Goal: Information Seeking & Learning: Learn about a topic

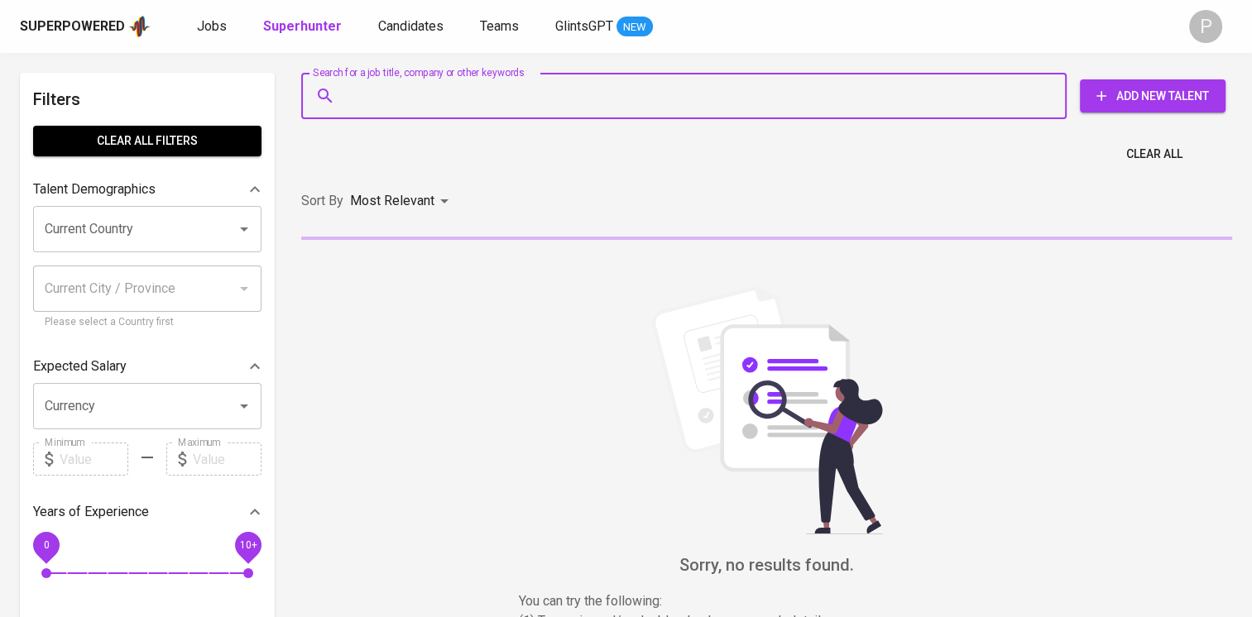
drag, startPoint x: 0, startPoint y: 0, endPoint x: 515, endPoint y: 104, distance: 525.1
click at [515, 104] on input "Search for a job title, company or other keywords" at bounding box center [688, 95] width 693 height 31
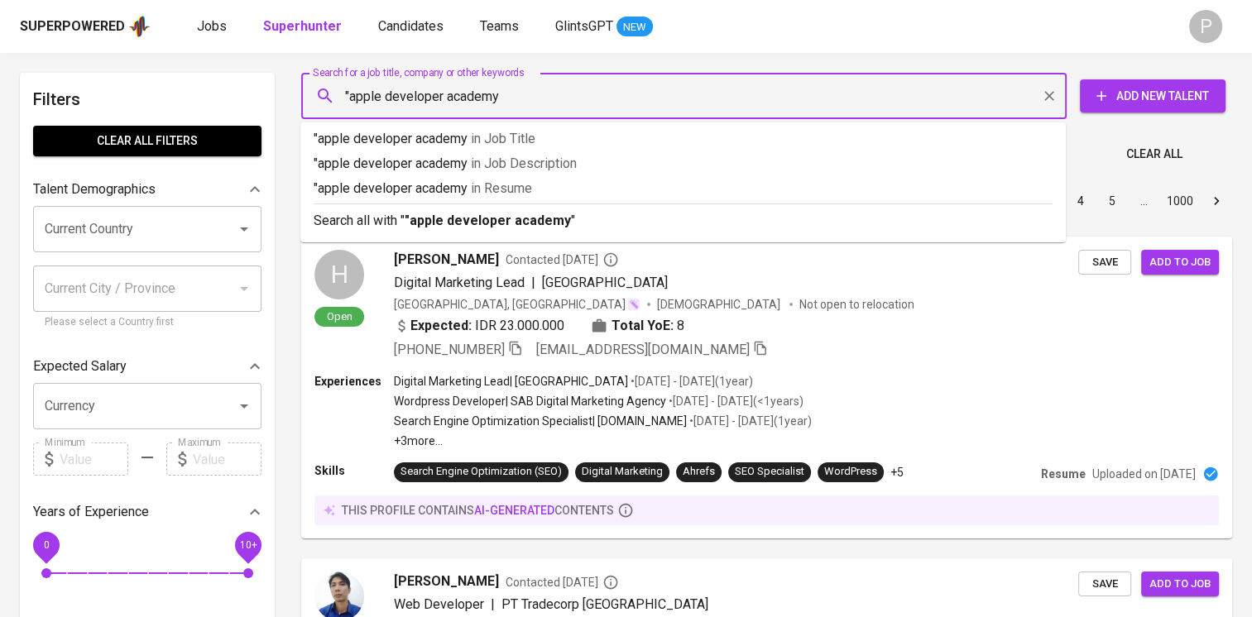
type input ""apple developer academy""
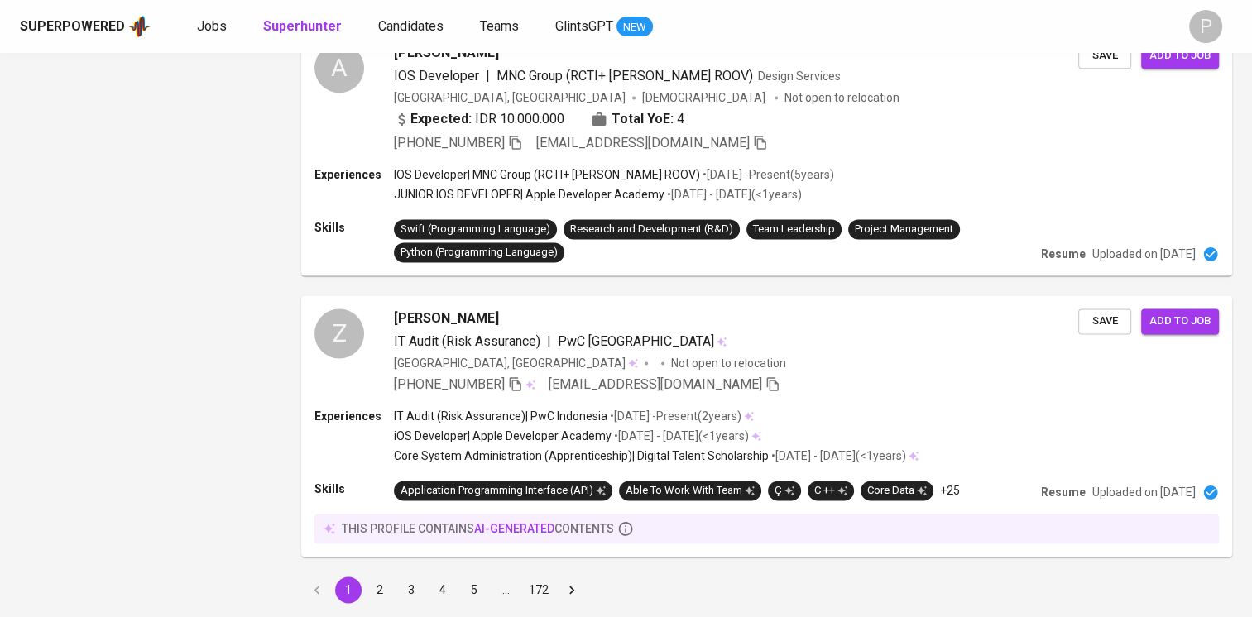
scroll to position [2299, 0]
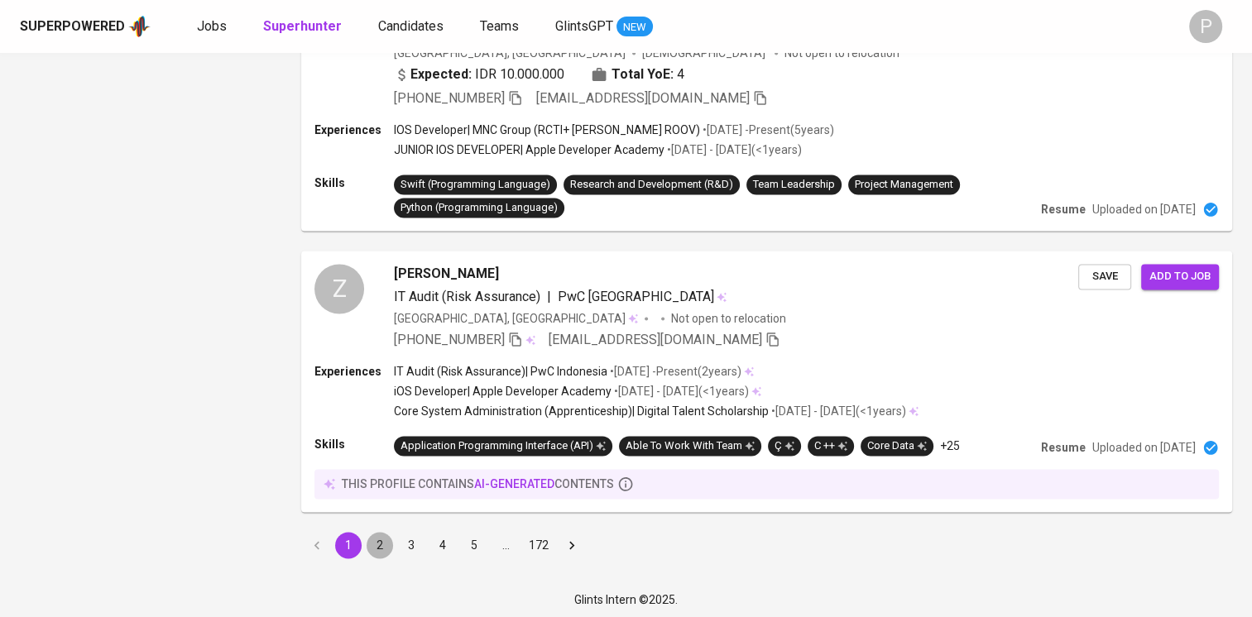
click at [381, 534] on button "2" at bounding box center [380, 545] width 26 height 26
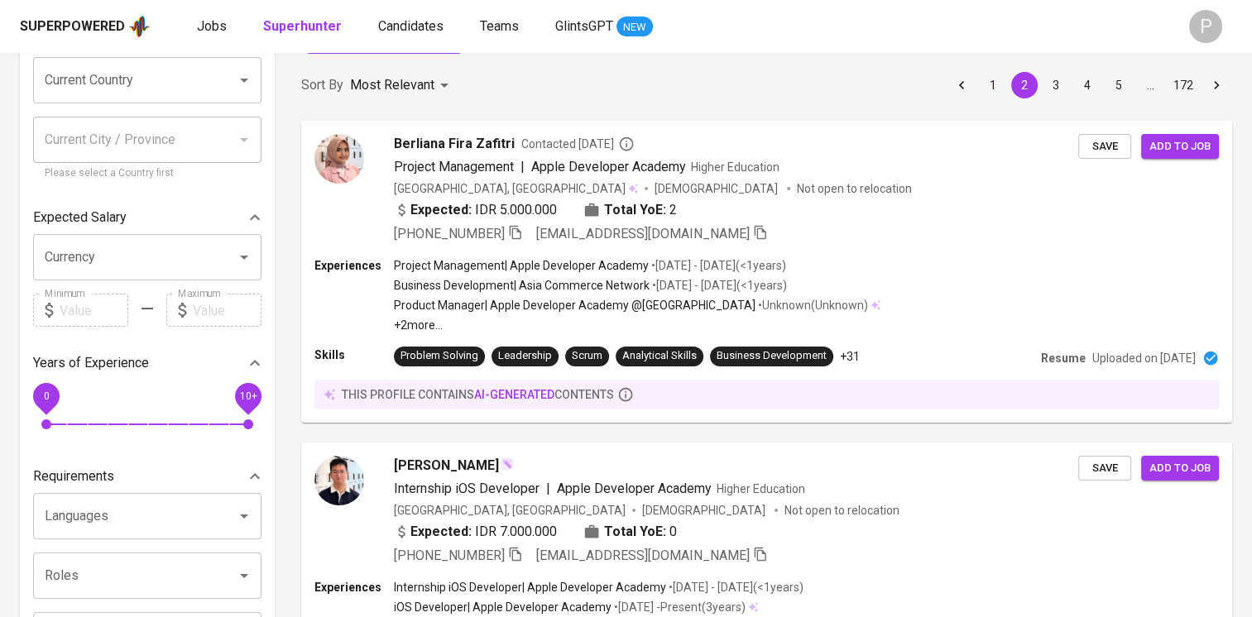
scroll to position [146, 0]
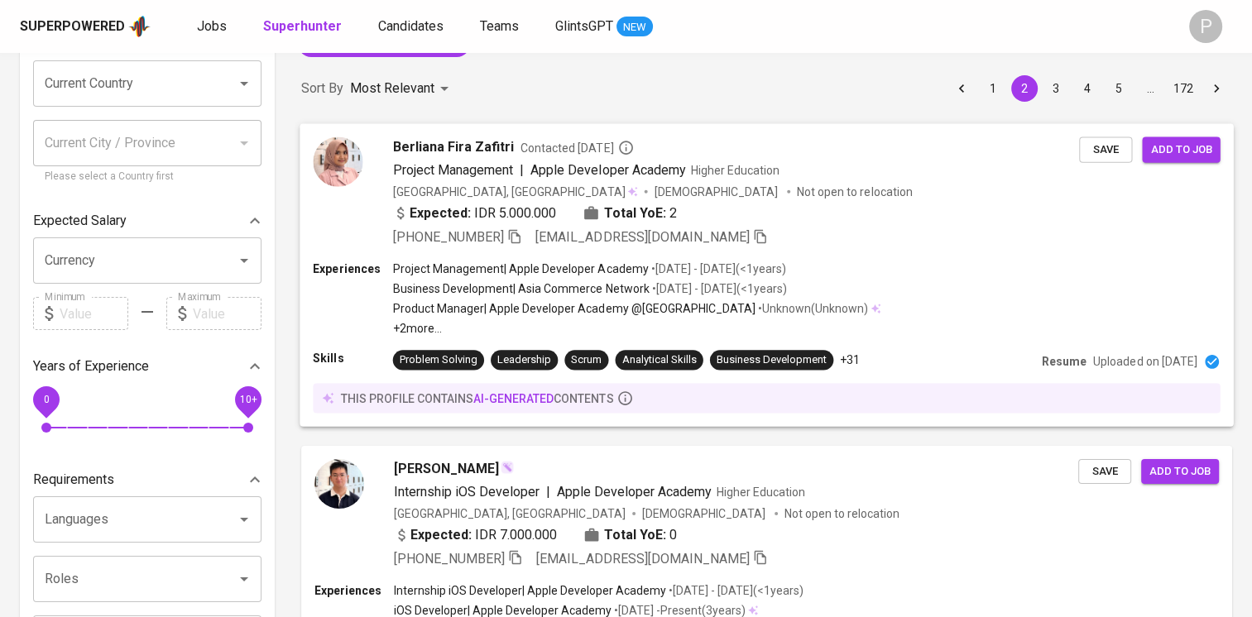
click at [879, 223] on div "Expected: IDR 5.000.000 Total YoE: 2" at bounding box center [736, 215] width 686 height 24
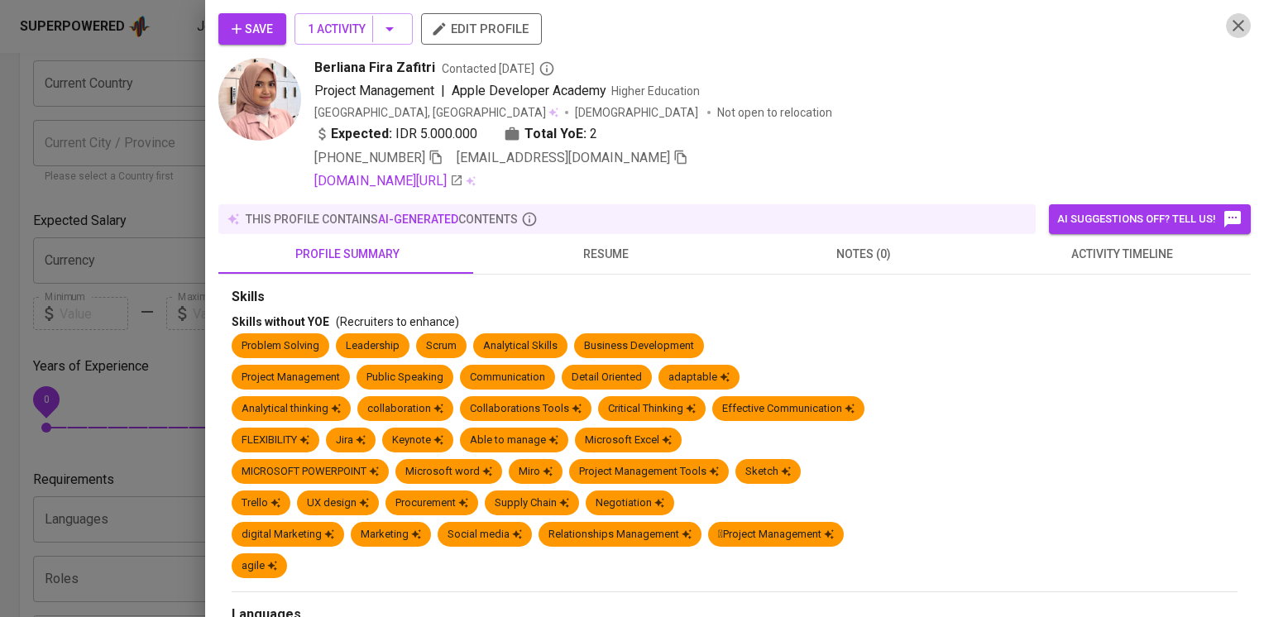
click at [1229, 27] on icon "button" at bounding box center [1239, 26] width 20 height 20
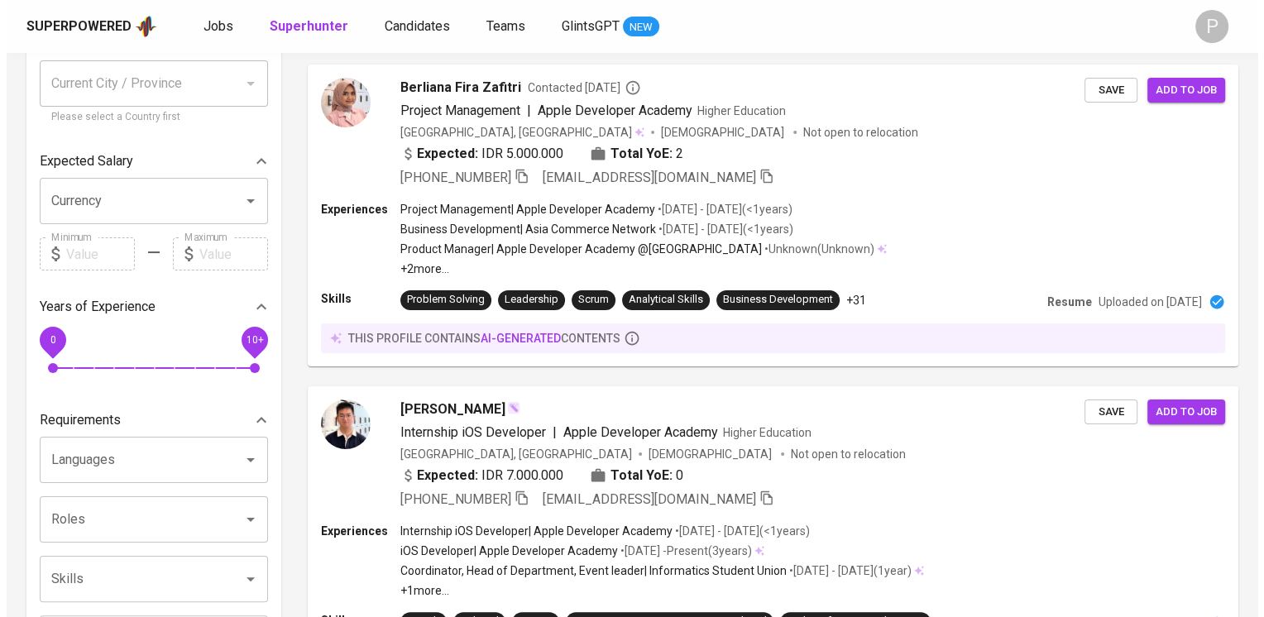
scroll to position [199, 0]
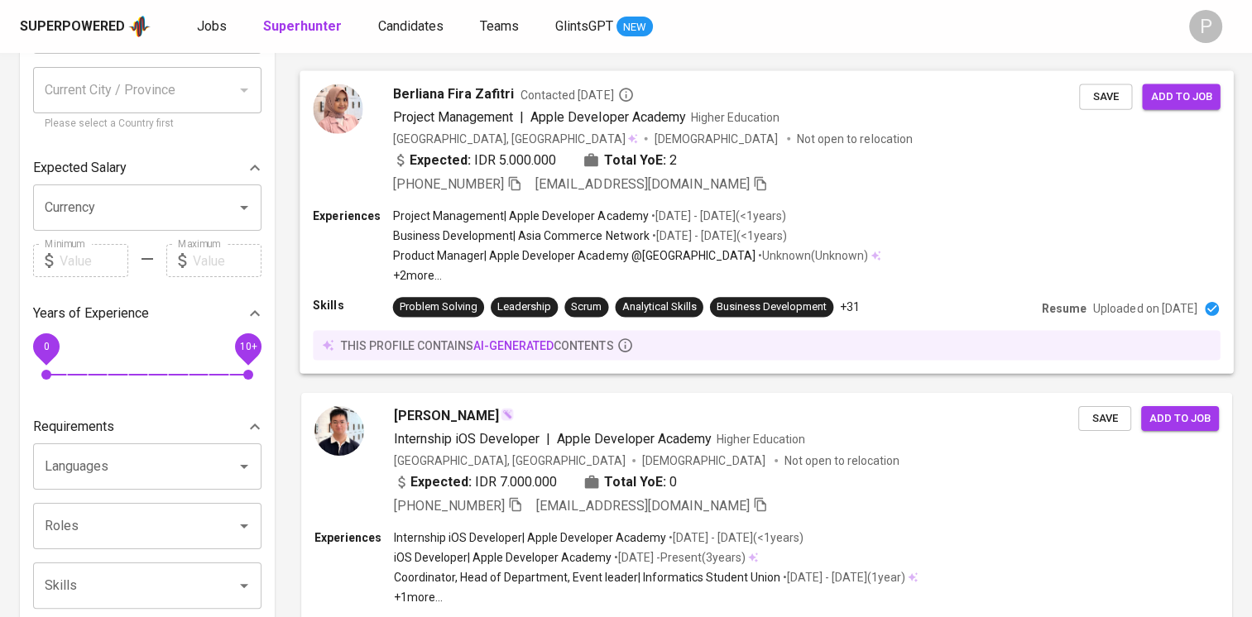
click at [982, 132] on div "Indonesia, Surabaya Female Not open to relocation" at bounding box center [736, 138] width 686 height 17
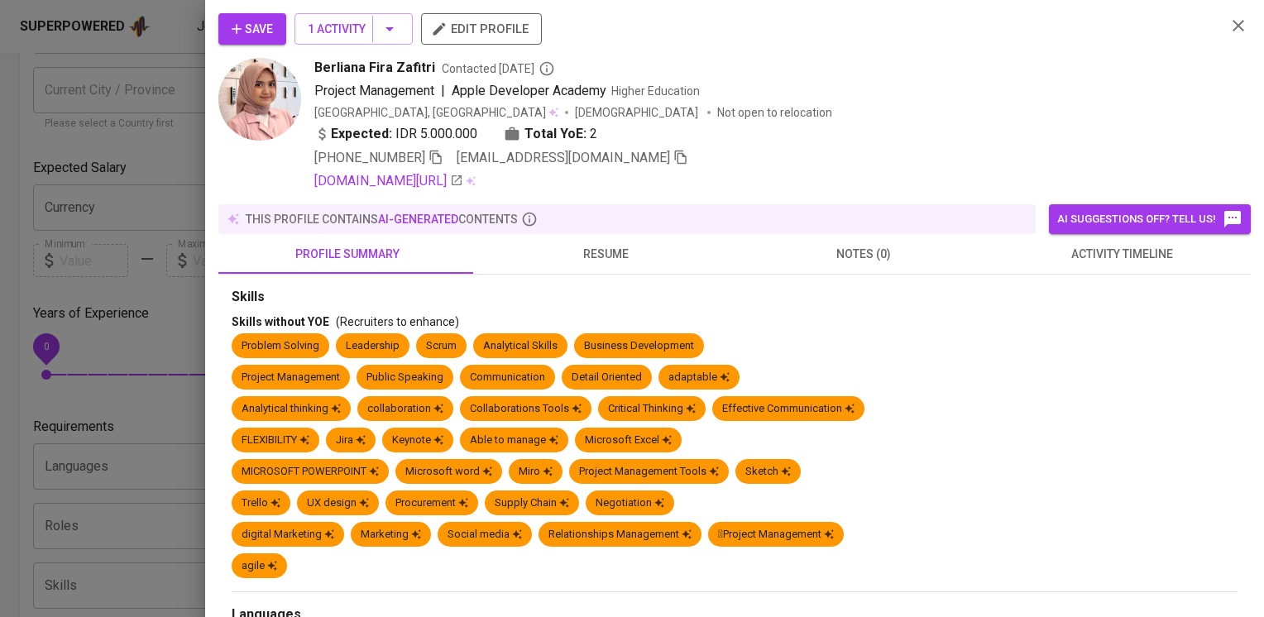
click at [626, 255] on span "resume" at bounding box center [606, 254] width 238 height 21
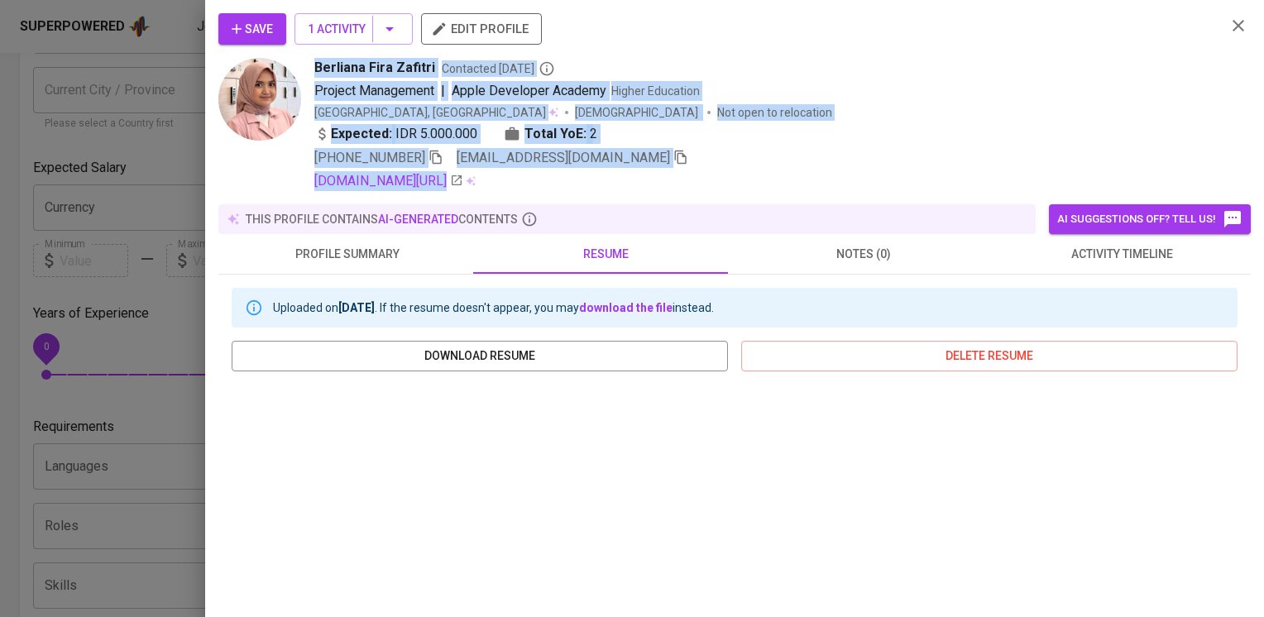
drag, startPoint x: 1250, startPoint y: 76, endPoint x: 1250, endPoint y: 197, distance: 120.8
click at [1250, 197] on div "Save 1 Activity edit profile Berliana Fira Zafitri Contacted 10 months ago Proj…" at bounding box center [734, 308] width 1059 height 617
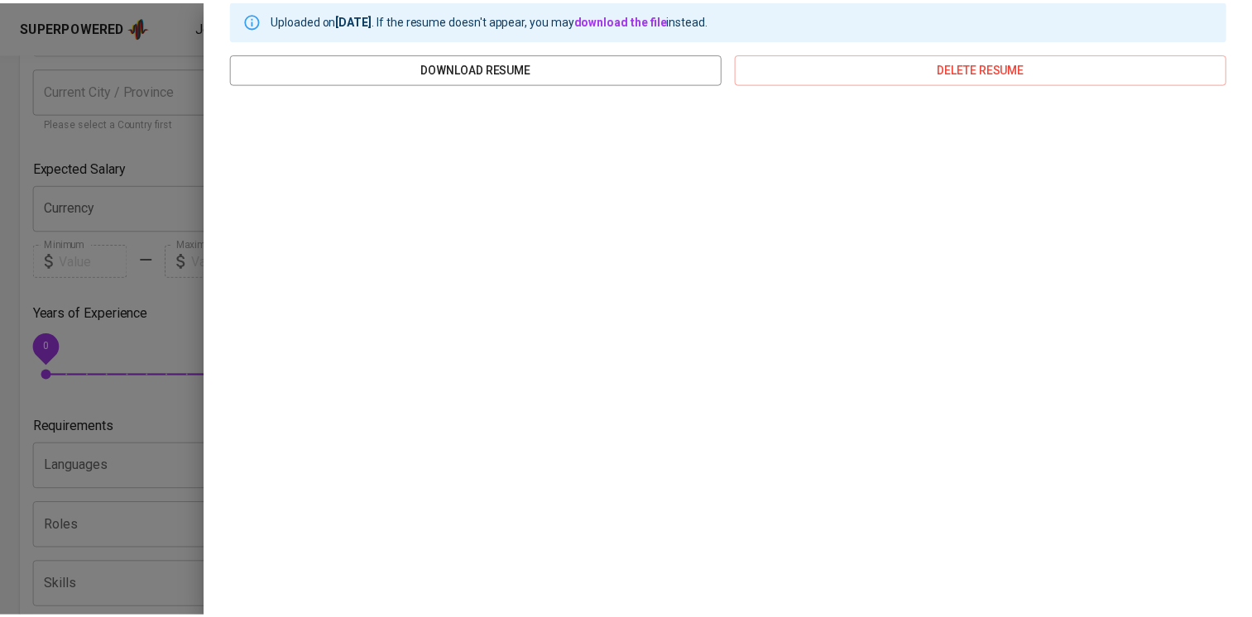
scroll to position [0, 0]
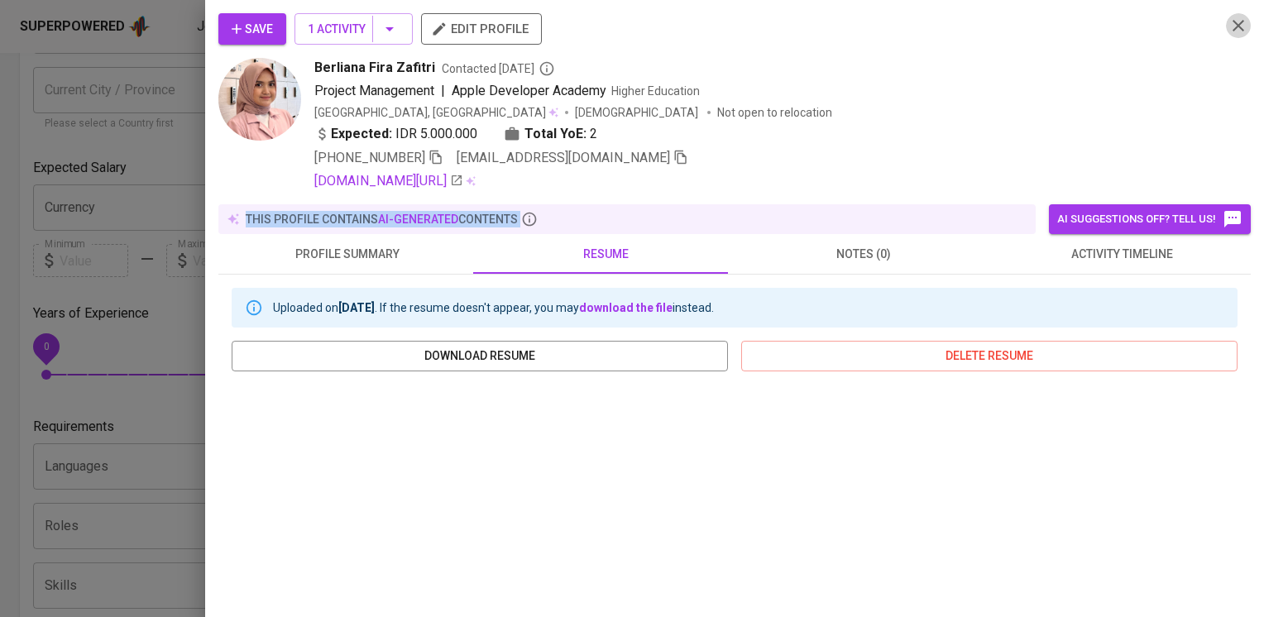
click at [1229, 30] on icon "button" at bounding box center [1239, 26] width 20 height 20
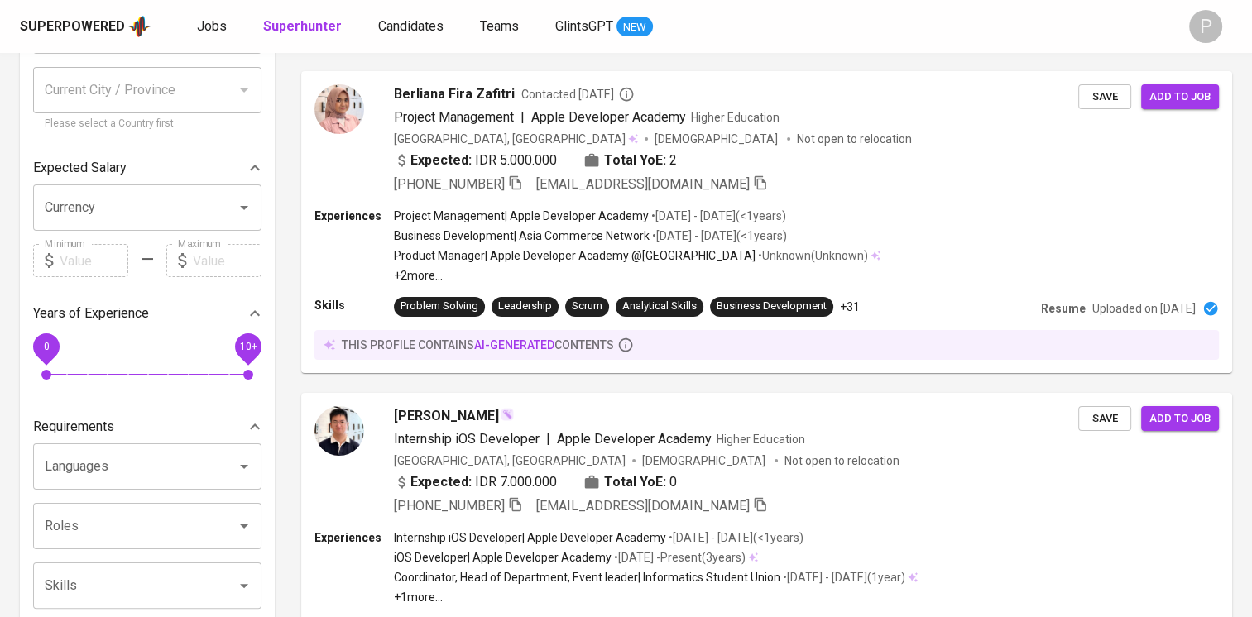
drag, startPoint x: 1242, startPoint y: 330, endPoint x: 1265, endPoint y: 185, distance: 146.6
drag, startPoint x: 1265, startPoint y: 185, endPoint x: 1156, endPoint y: 184, distance: 109.2
click at [1156, 184] on div "Berliana Fira Zafitri Contacted 10 months ago Project Management | Apple Develo…" at bounding box center [766, 138] width 933 height 137
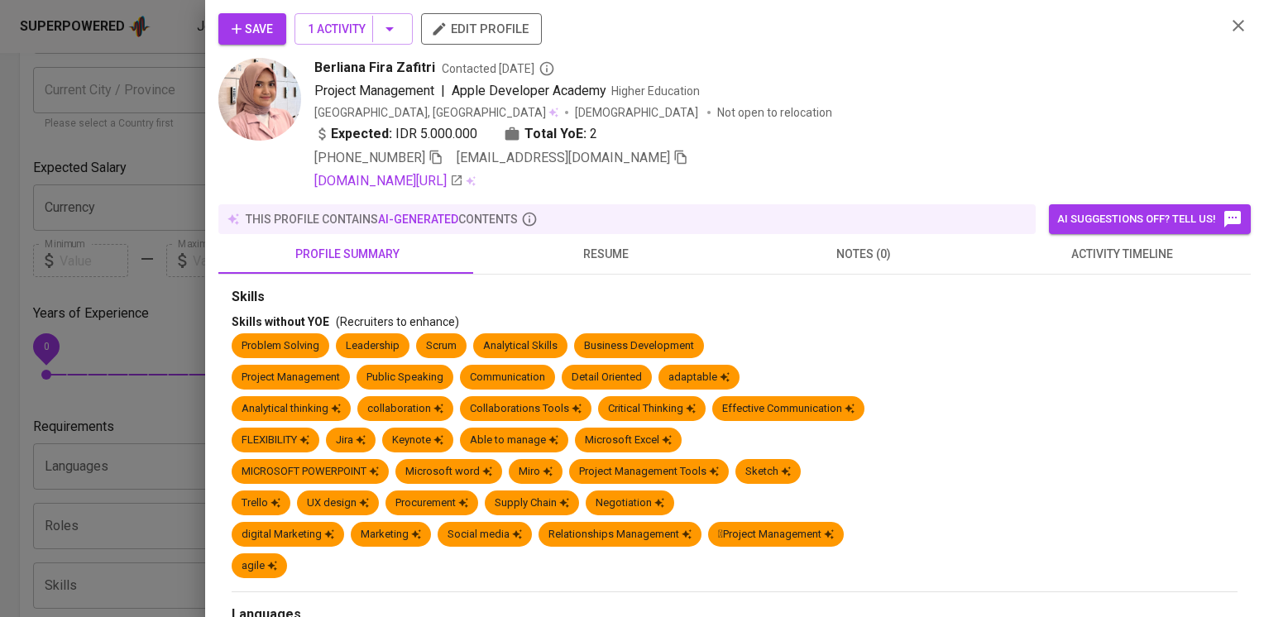
drag, startPoint x: 1250, startPoint y: 105, endPoint x: 1249, endPoint y: 146, distance: 41.4
click at [1249, 146] on div "Save 1 Activity edit profile Berliana Fira Zafitri Contacted 10 months ago Proj…" at bounding box center [632, 308] width 1264 height 617
click at [1226, 26] on button "button" at bounding box center [1238, 25] width 25 height 25
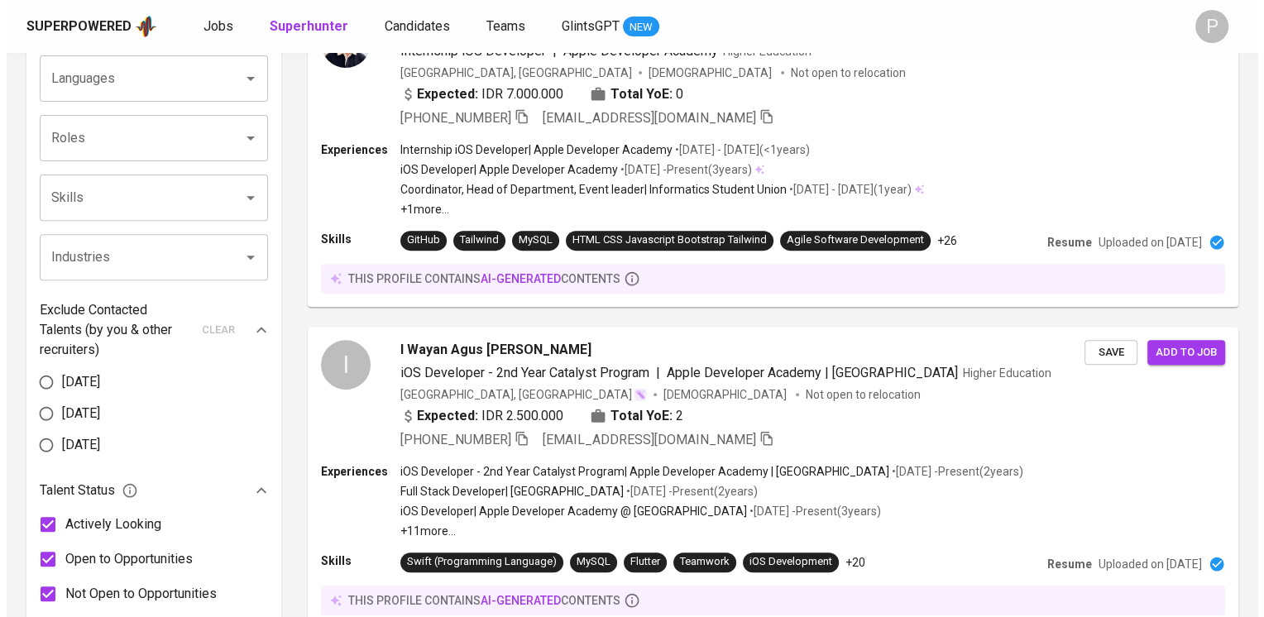
scroll to position [492, 0]
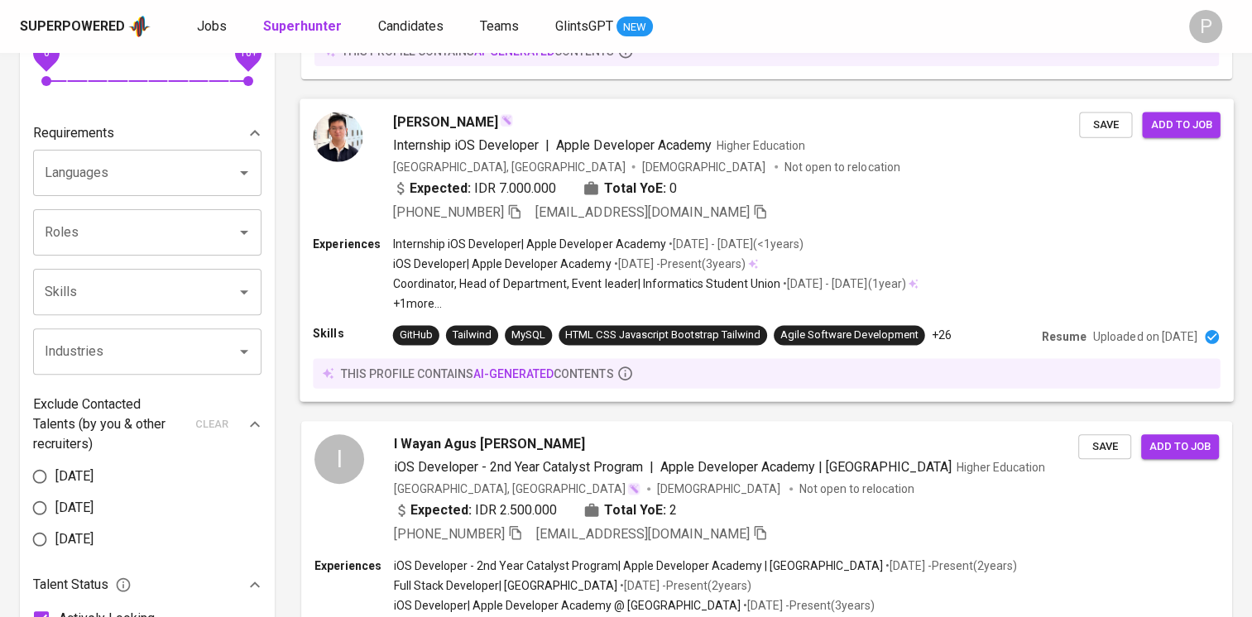
click at [1135, 181] on div "Jonathan Prawira Internship iOS Developer | Apple Developer Academy Higher Educ…" at bounding box center [766, 166] width 933 height 137
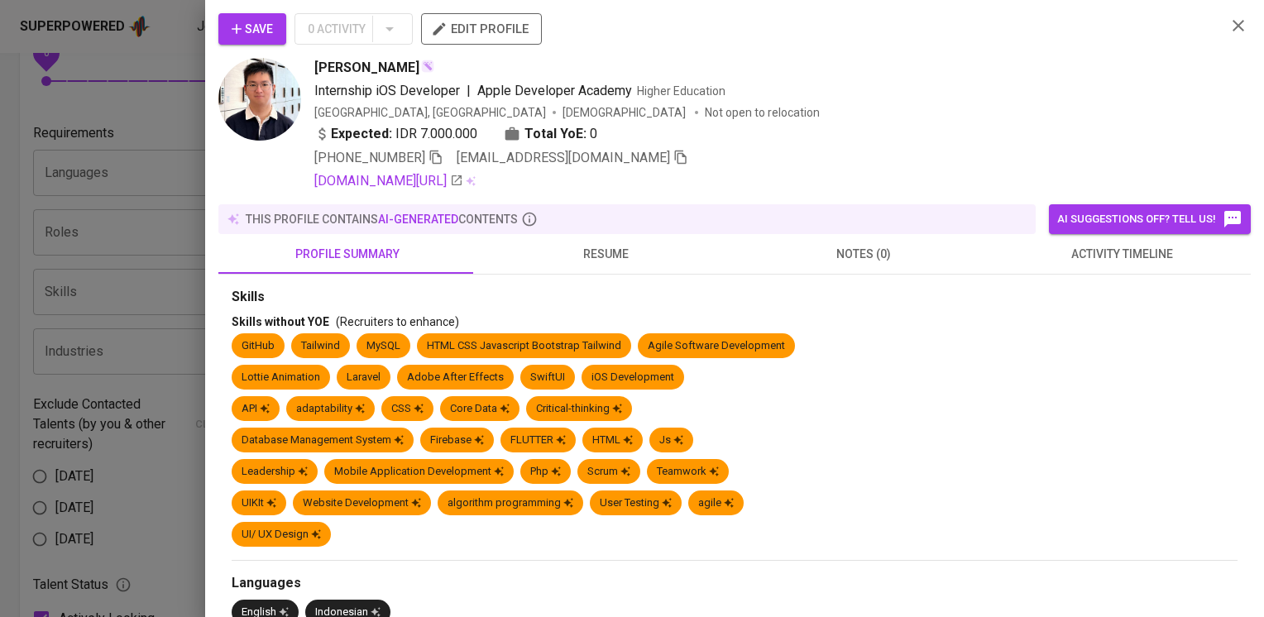
click at [600, 266] on button "resume" at bounding box center [606, 254] width 258 height 40
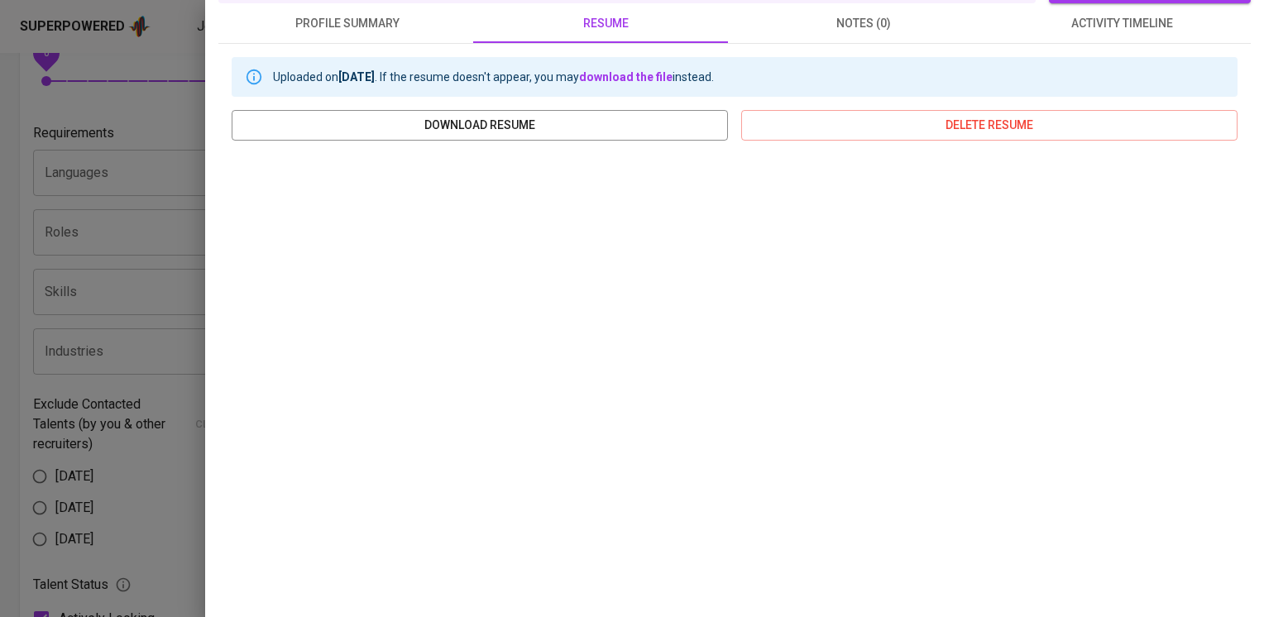
scroll to position [288, 0]
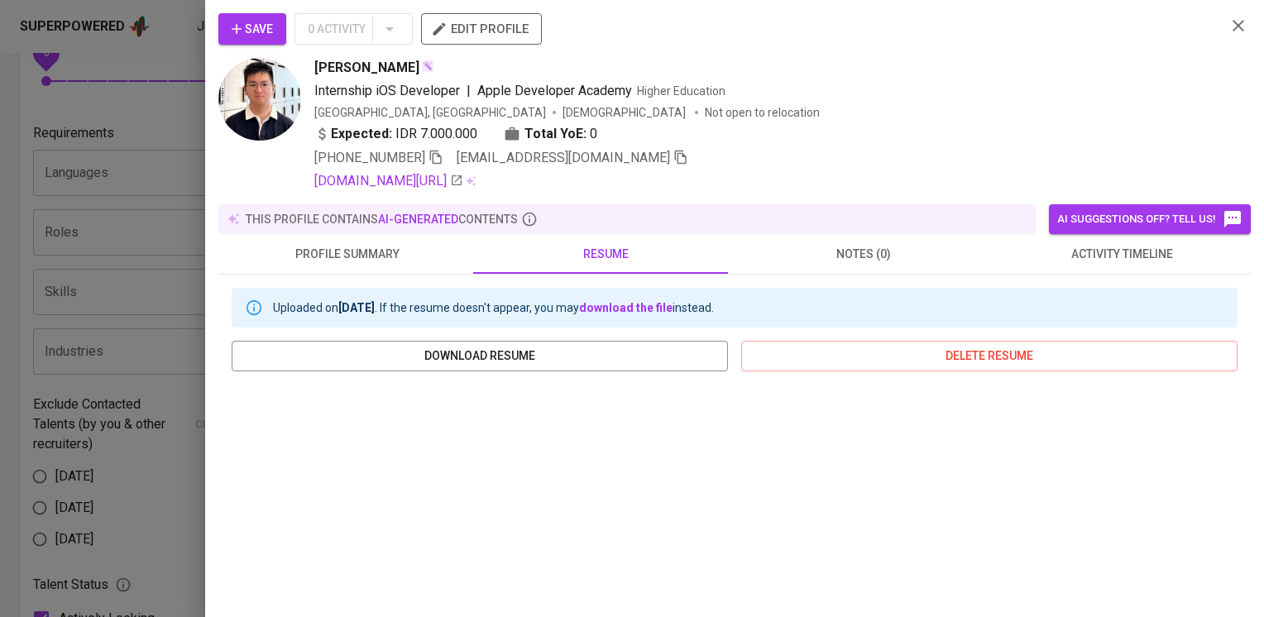
scroll to position [288, 0]
